Goal: Information Seeking & Learning: Learn about a topic

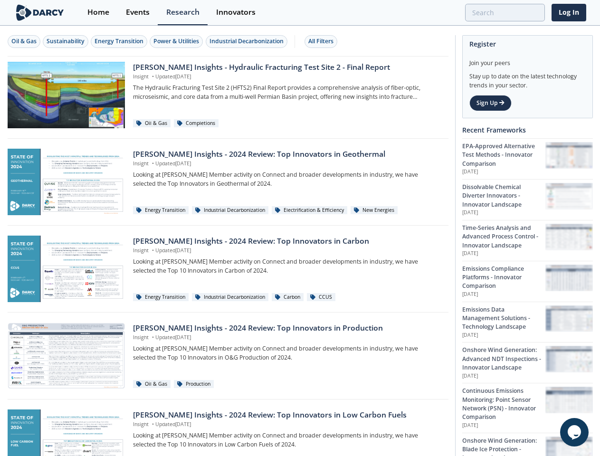
click at [24, 41] on div "Oil & Gas" at bounding box center [23, 41] width 25 height 9
click at [66, 41] on div "Sustainability" at bounding box center [66, 41] width 38 height 9
click at [120, 41] on div "Energy Transition" at bounding box center [119, 41] width 49 height 9
click at [178, 41] on div "Power & Utilities" at bounding box center [176, 41] width 46 height 9
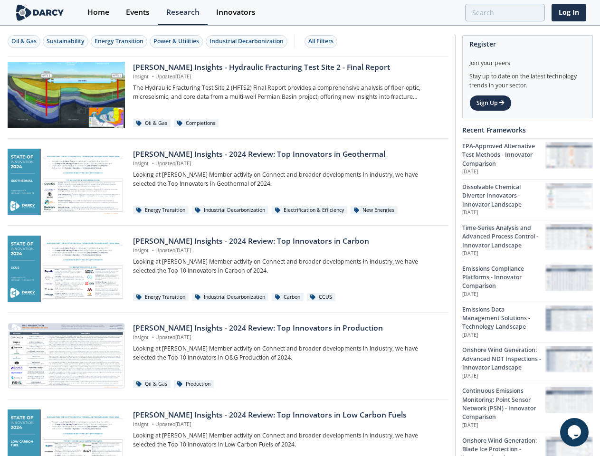
click at [248, 41] on div "Industrial Decarbonization" at bounding box center [246, 41] width 74 height 9
click at [323, 41] on div "All Filters" at bounding box center [320, 41] width 25 height 9
click at [574, 432] on icon "$i18n('chat', 'chat_widget')" at bounding box center [574, 432] width 13 height 14
